Goal: Task Accomplishment & Management: Use online tool/utility

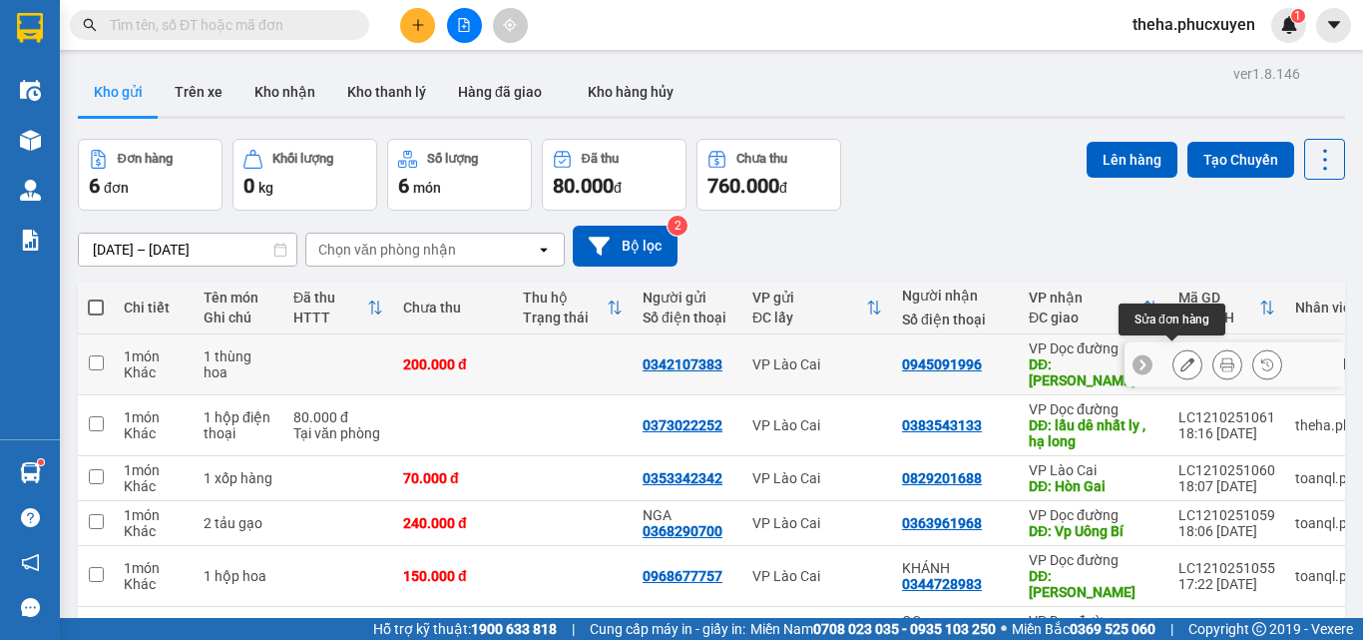
click at [1180, 357] on icon at bounding box center [1187, 364] width 14 height 14
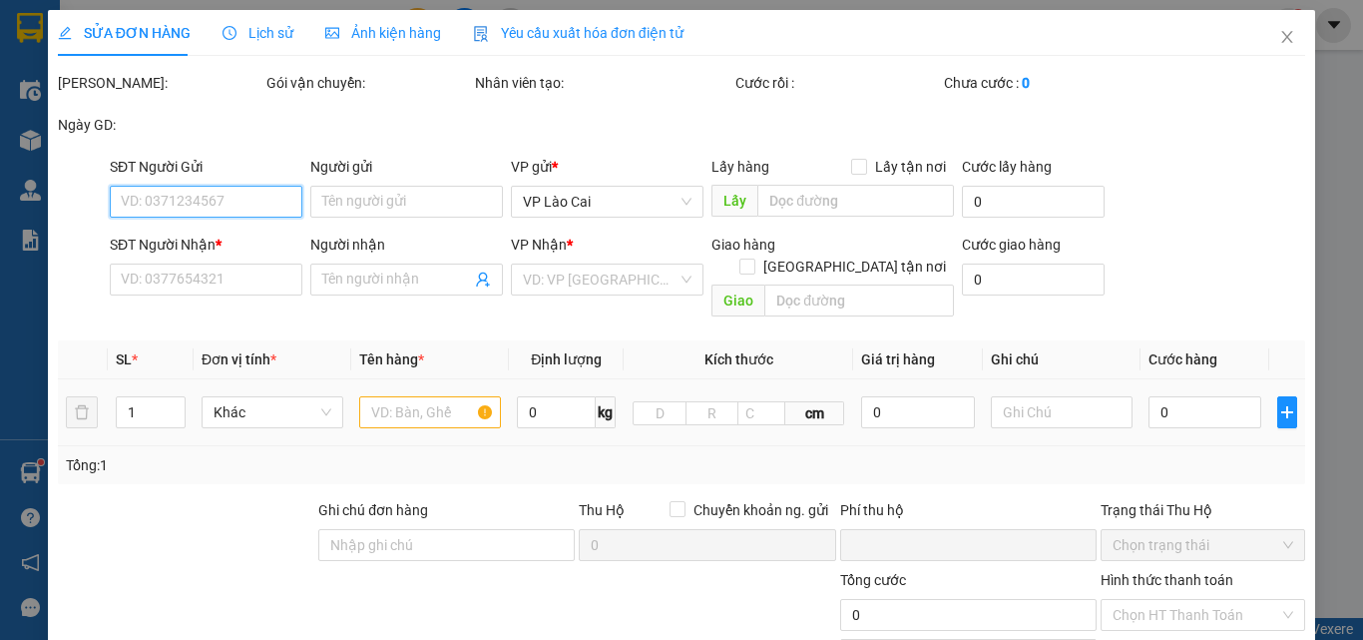
type input "0342107383"
type input "0945091996"
type input "[PERSON_NAME]"
type input "0"
type input "200.000"
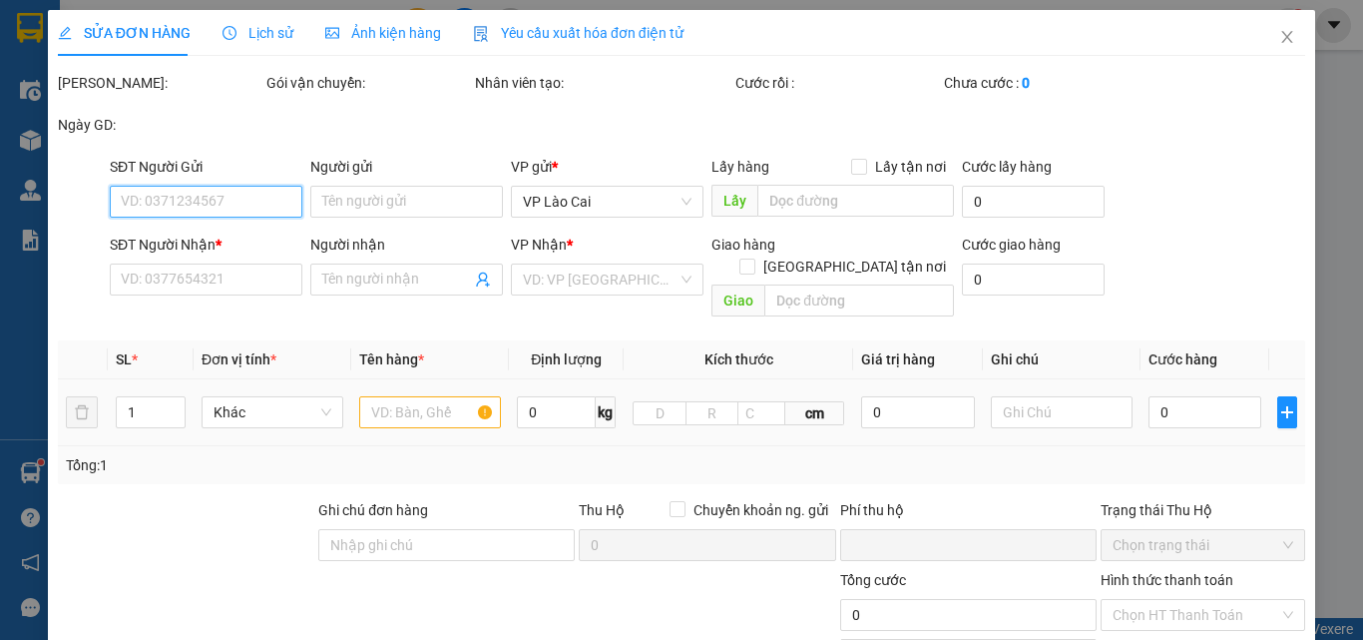
type input "200.000"
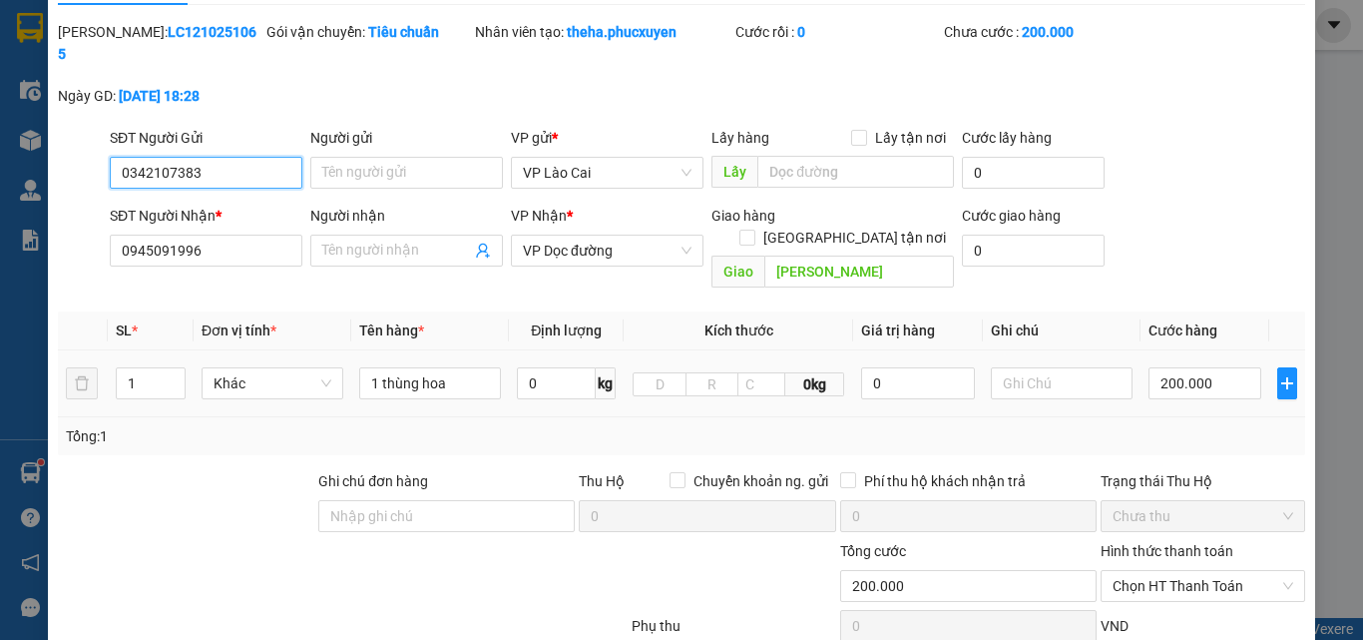
scroll to position [100, 0]
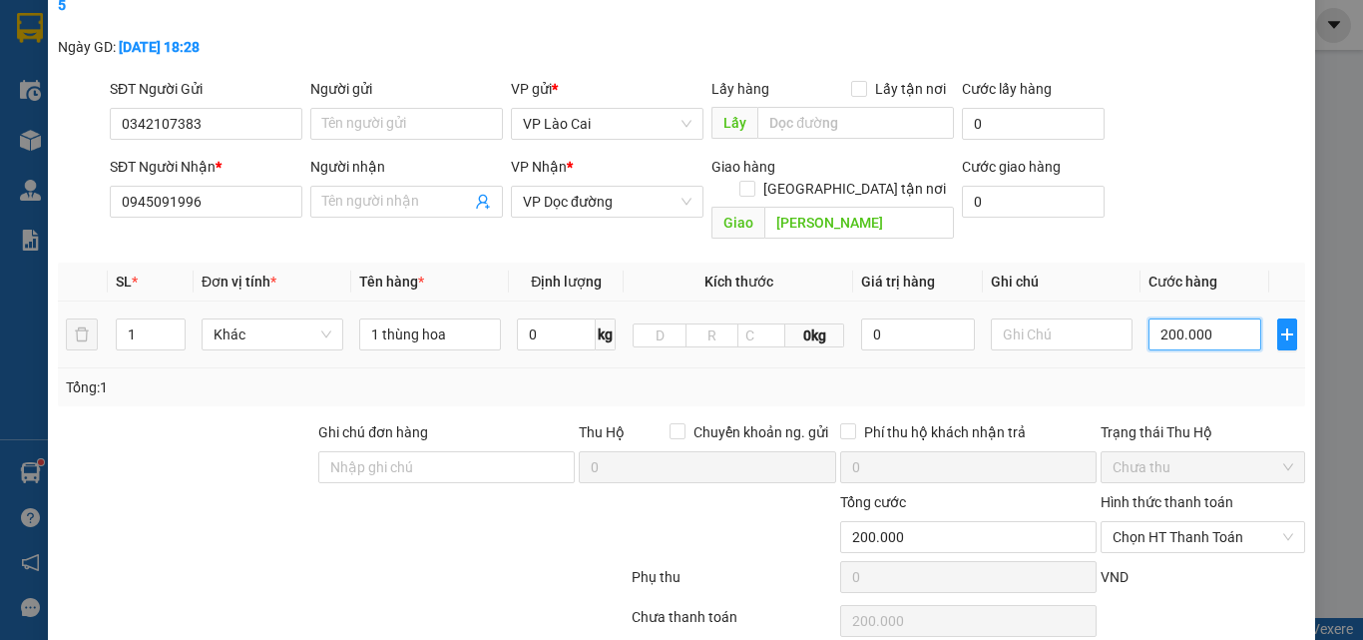
click at [1210, 318] on input "200.000" at bounding box center [1205, 334] width 113 height 32
type input "2"
type input "25"
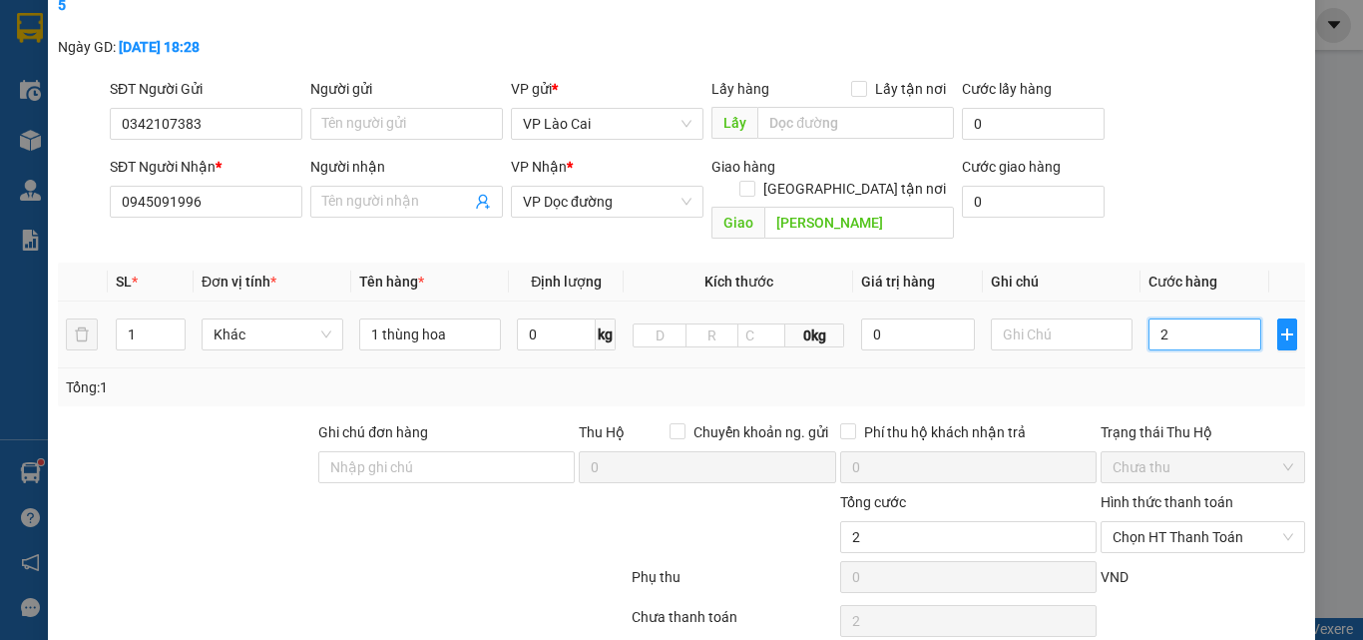
type input "25"
type input "250"
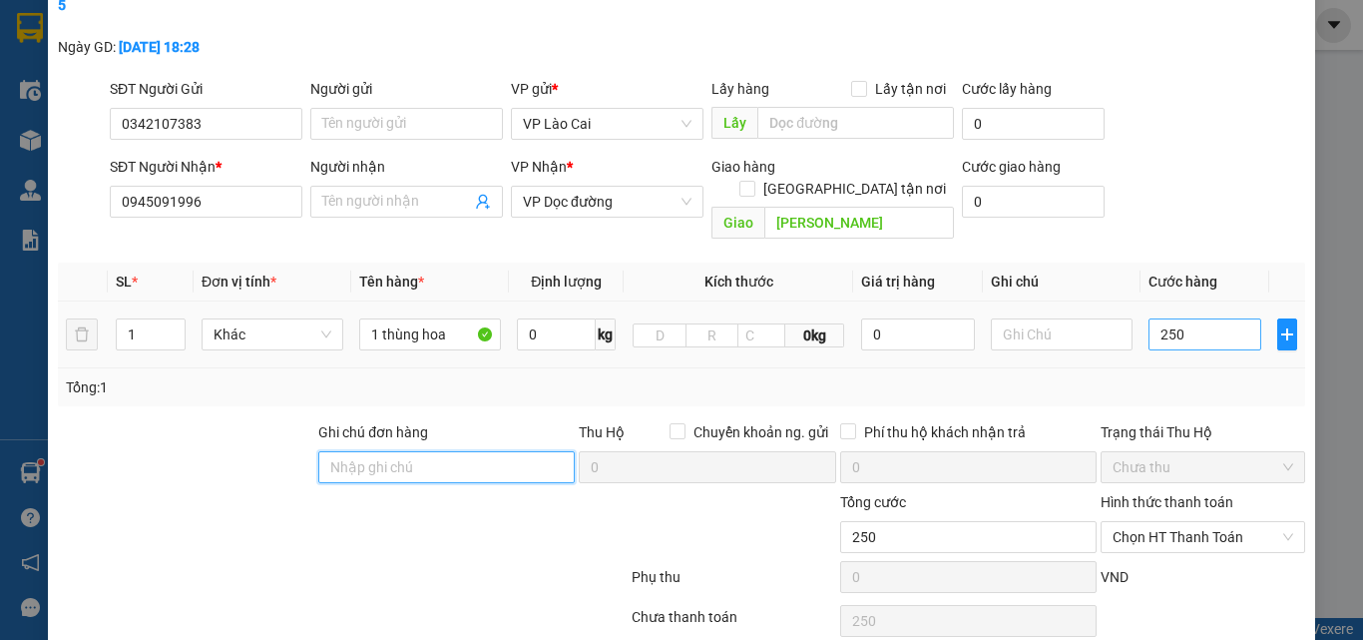
type input "250.000"
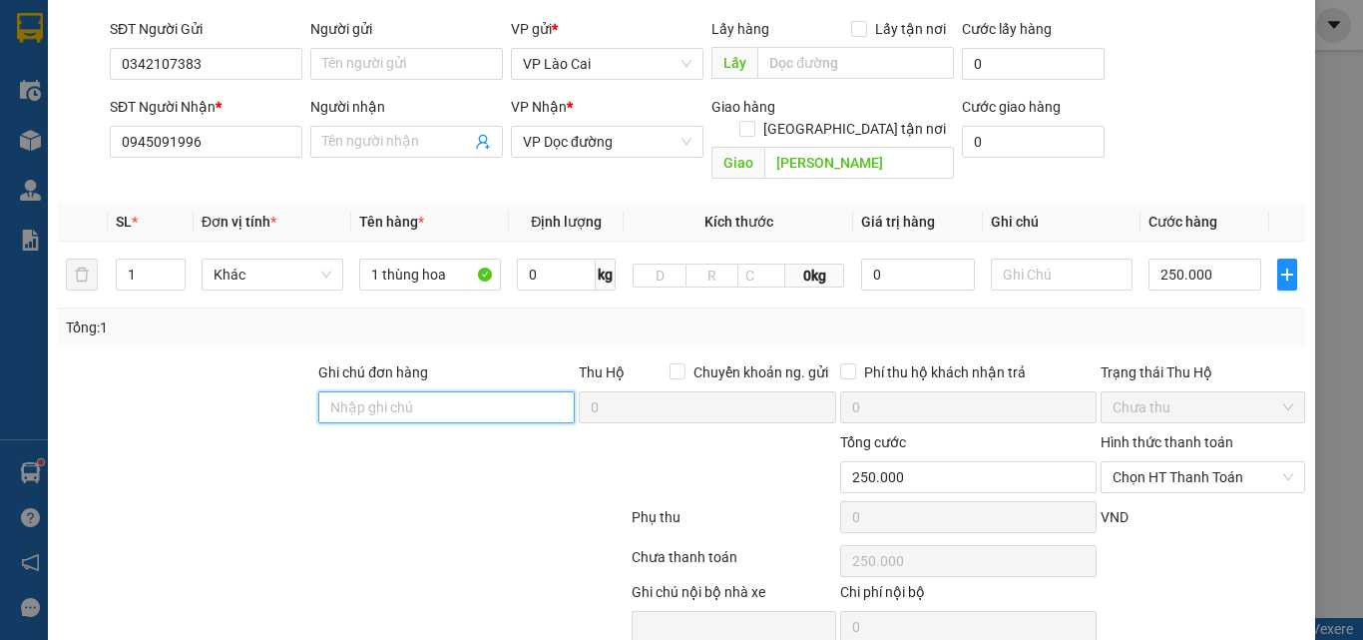
scroll to position [205, 0]
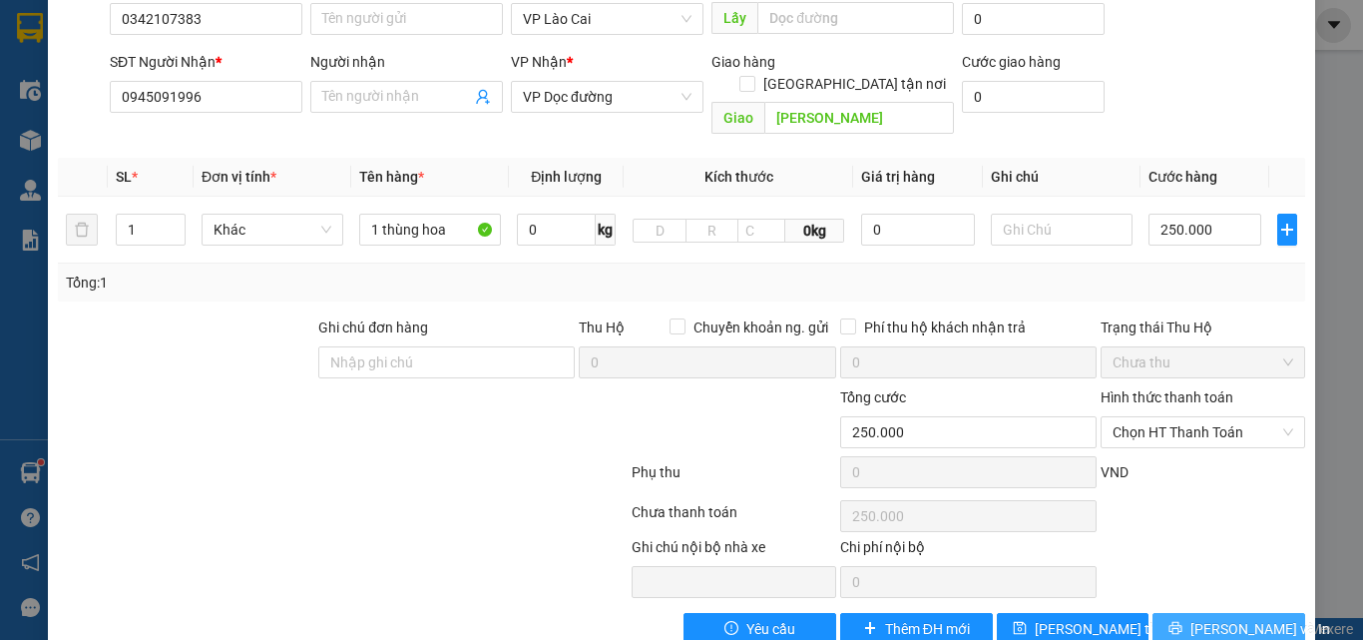
click at [1232, 618] on span "[PERSON_NAME] và In" at bounding box center [1260, 629] width 140 height 22
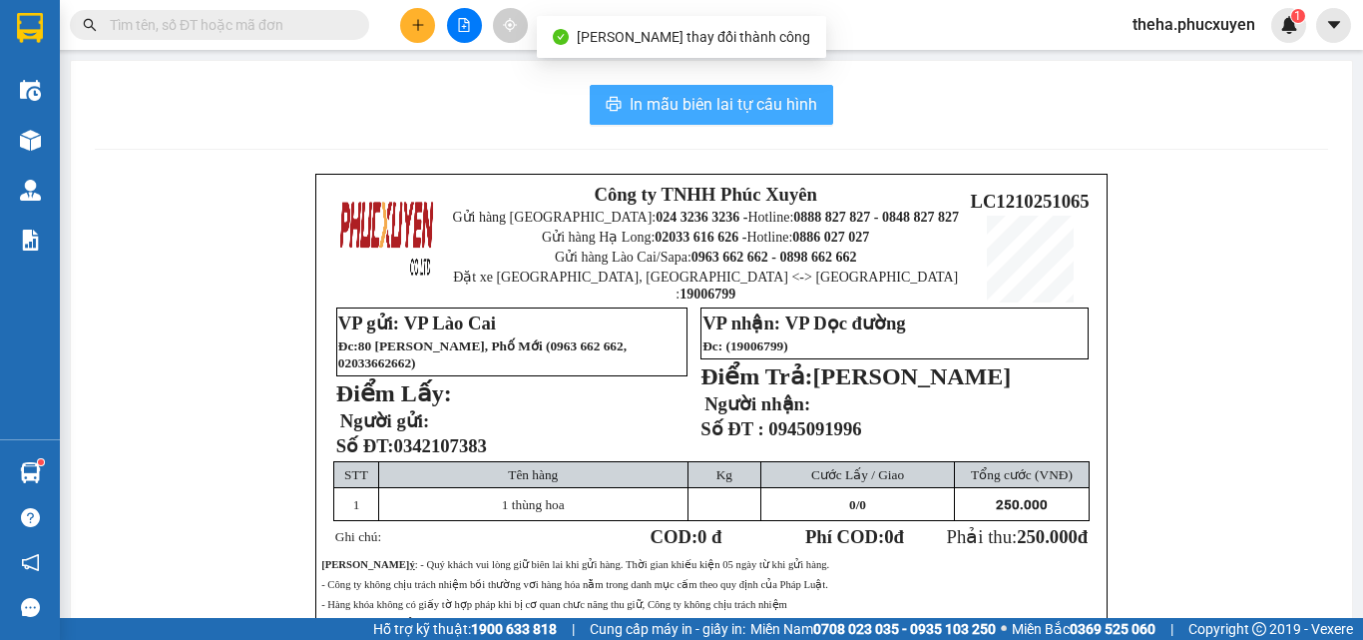
click at [762, 92] on span "In mẫu biên lai tự cấu hình" at bounding box center [724, 104] width 188 height 25
